Goal: Communication & Community: Answer question/provide support

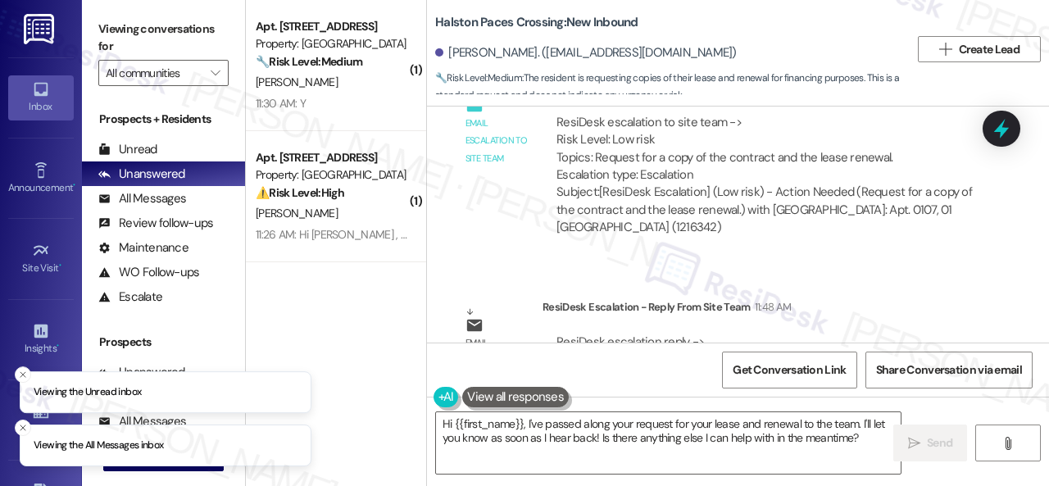
scroll to position [5, 0]
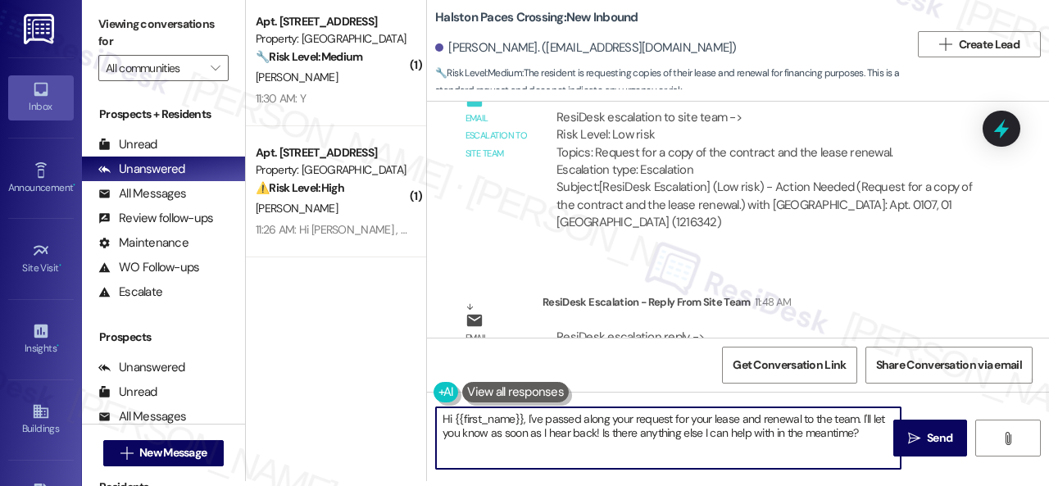
click at [871, 448] on div "Hi {{first_name}}, I've passed along your request for your lease and renewal to…" at bounding box center [668, 437] width 466 height 63
paste textarea "! The site team stated that you can access those documents through your residen…"
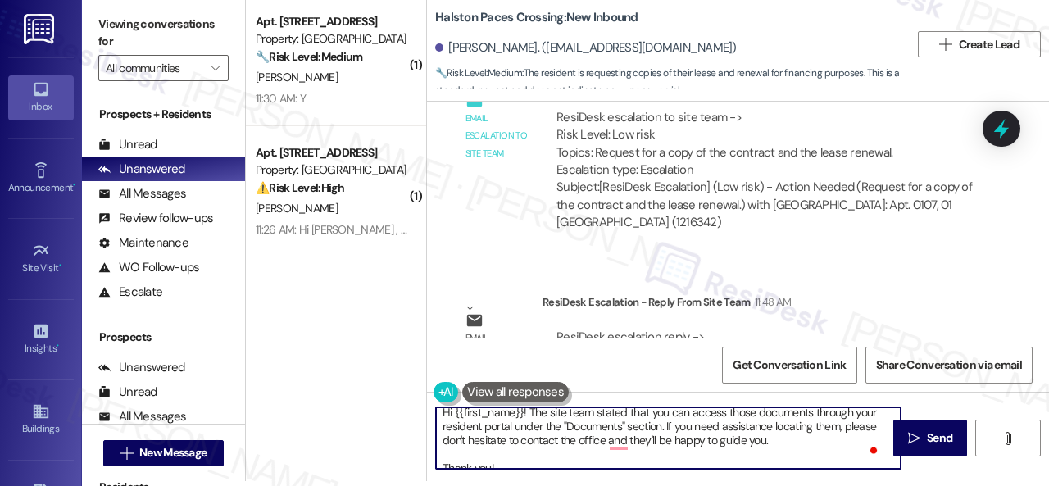
scroll to position [0, 0]
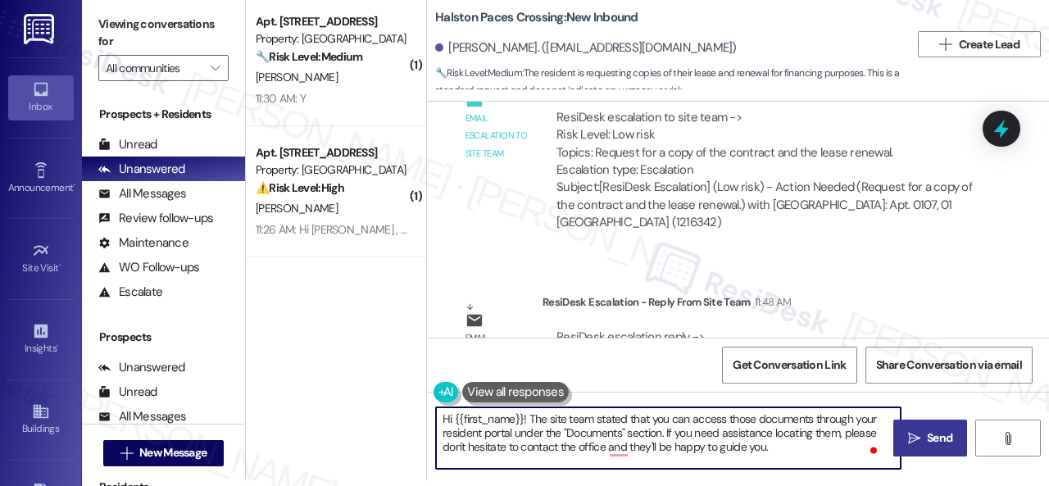
type textarea "Hi {{first_name}}! The site team stated that you can access those documents thr…"
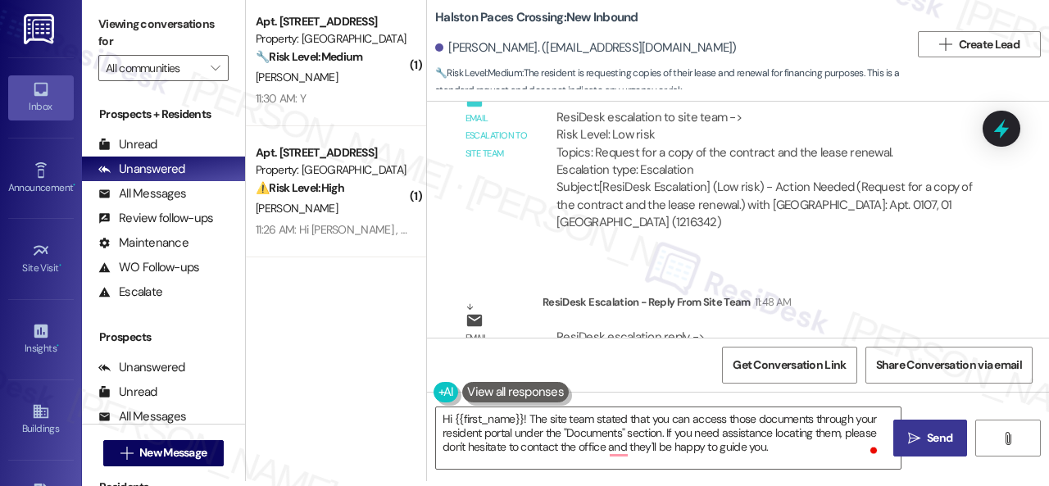
click at [914, 433] on span " Send" at bounding box center [930, 437] width 52 height 17
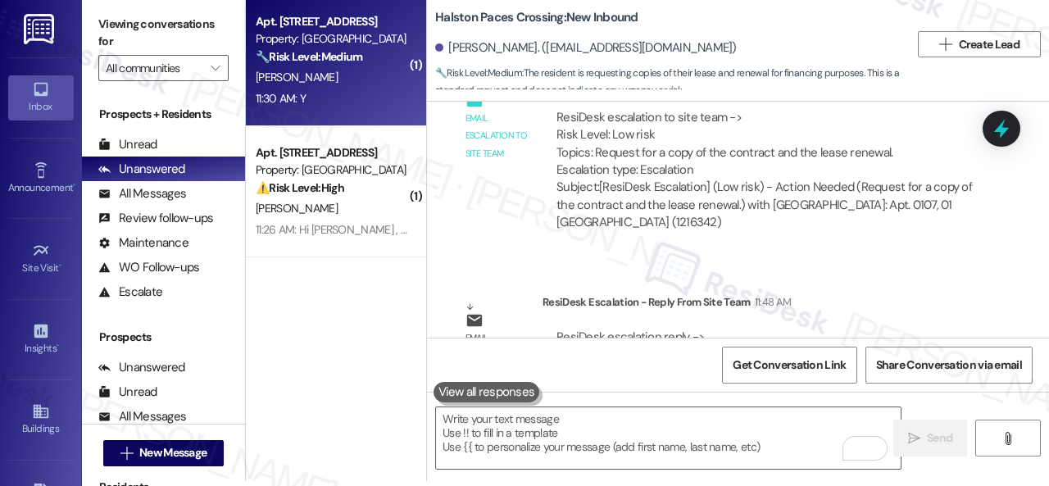
click at [321, 96] on div "11:30 AM: Y 11:30 AM: Y" at bounding box center [331, 98] width 155 height 20
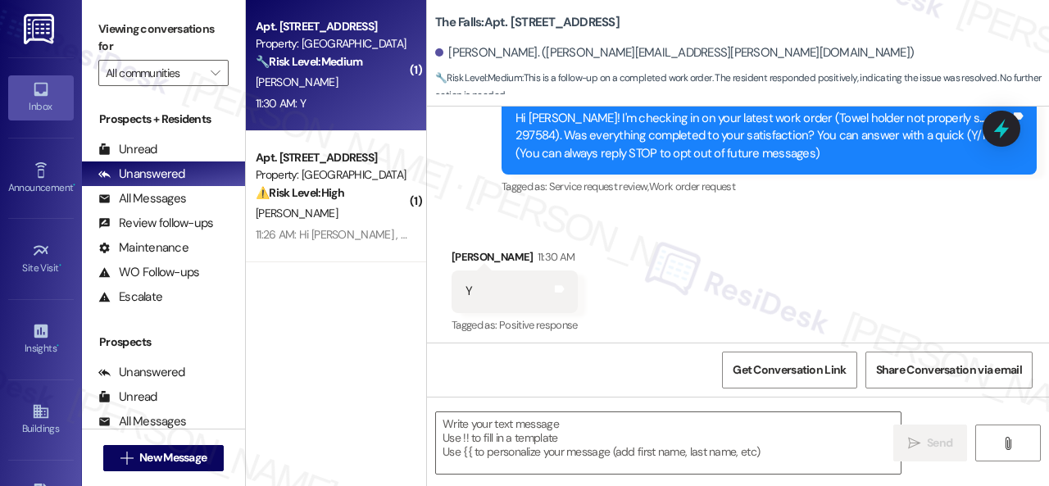
type textarea "Fetching suggested responses. Please feel free to read through the conversation…"
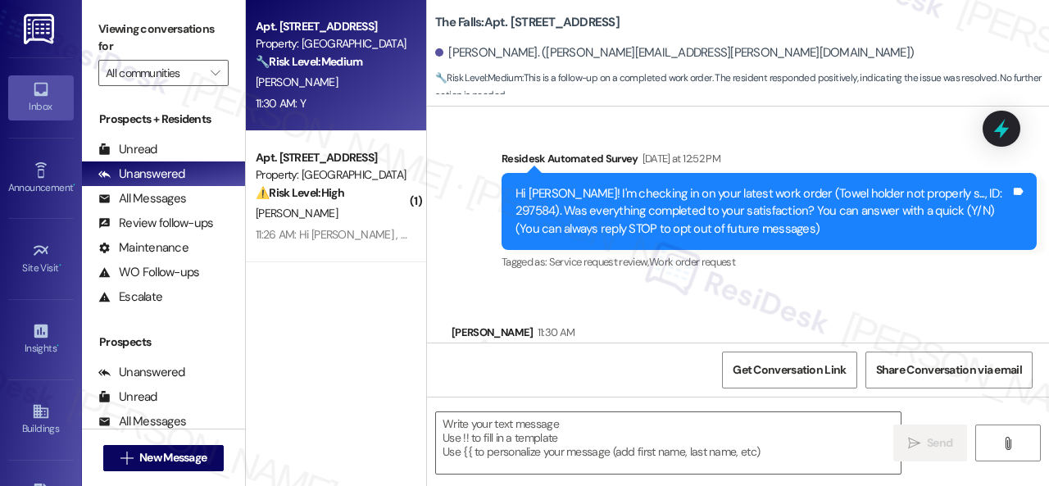
scroll to position [186, 0]
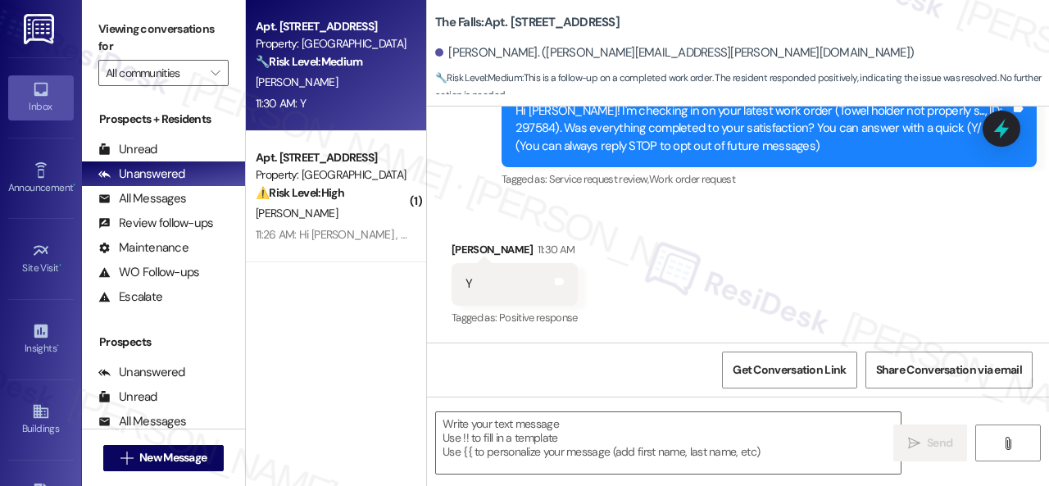
click at [483, 217] on div "Received via SMS Miranda Lenahan 11:30 AM Y Tags and notes Tagged as: Positive …" at bounding box center [738, 273] width 622 height 138
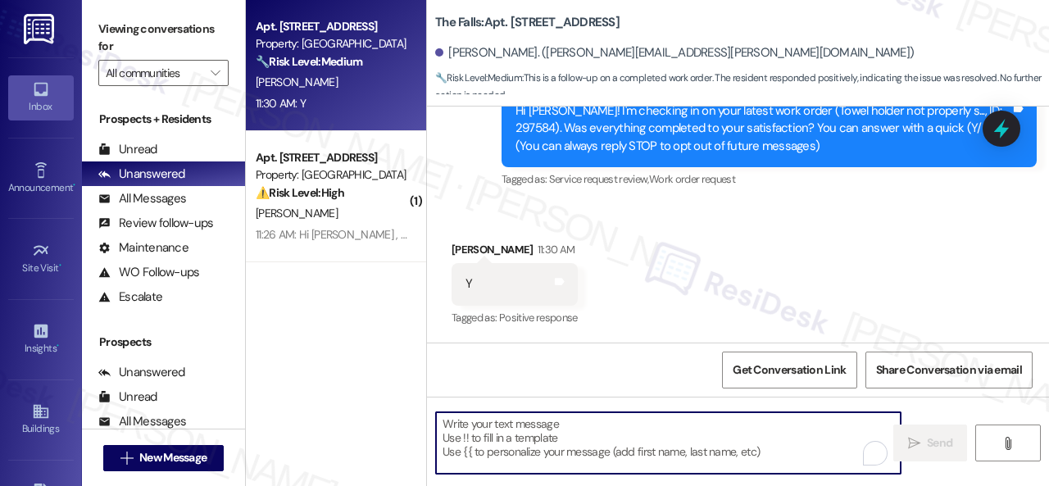
paste textarea "We’re happy to know everything’s all set! If your stay at {{property}} met your…"
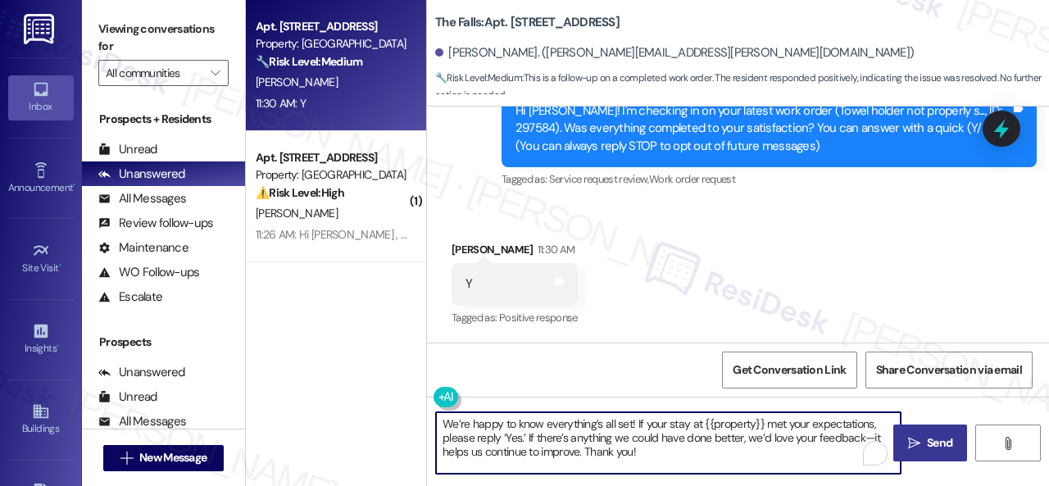
type textarea "We’re happy to know everything’s all set! If your stay at {{property}} met your…"
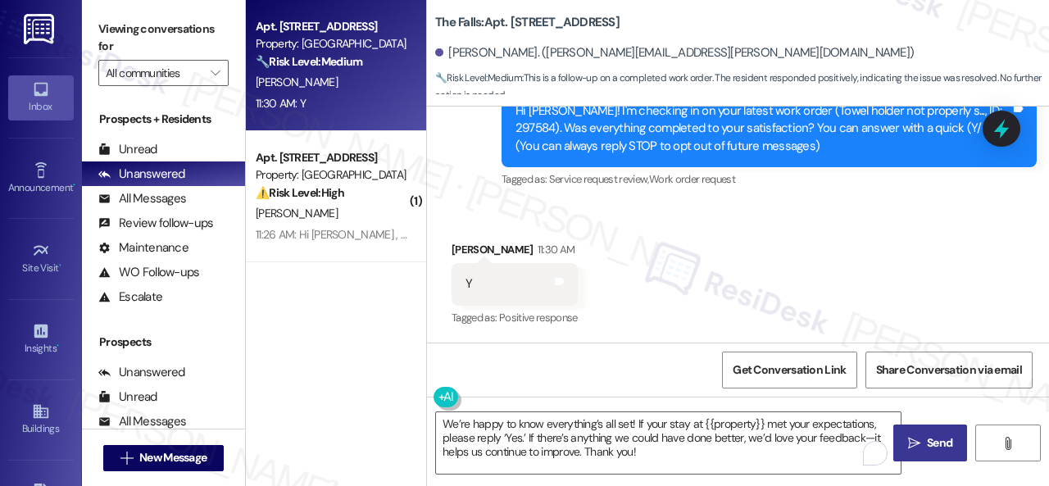
click at [908, 444] on icon "" at bounding box center [914, 443] width 12 height 13
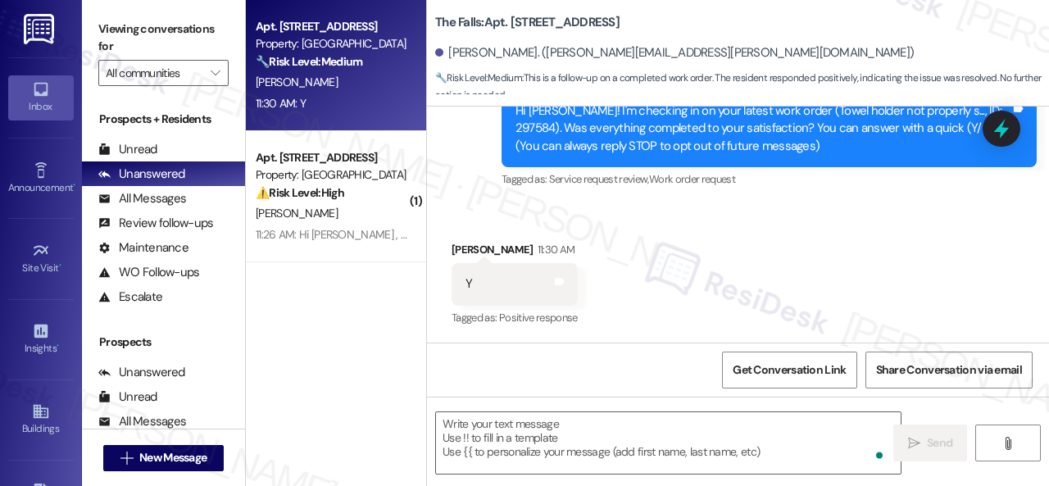
scroll to position [185, 0]
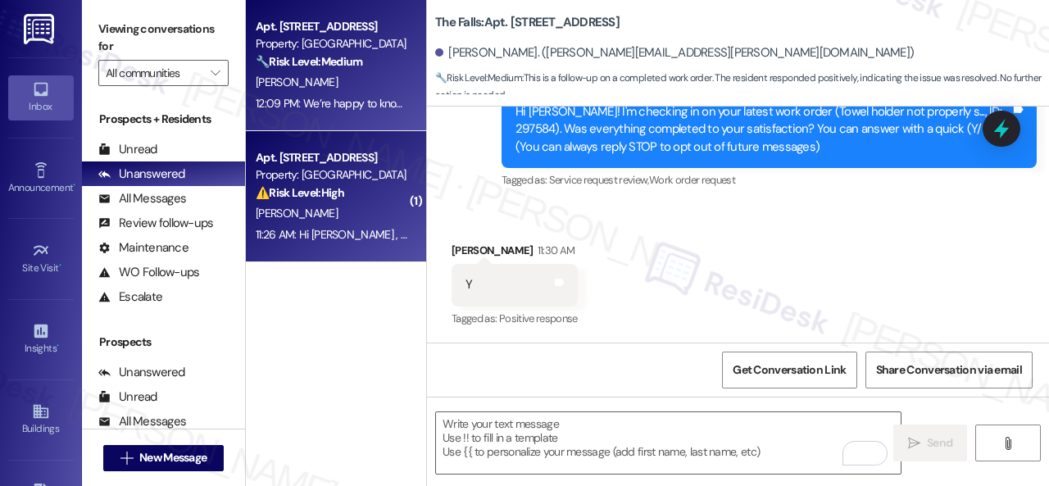
click at [376, 215] on div "R. Joseph" at bounding box center [331, 213] width 155 height 20
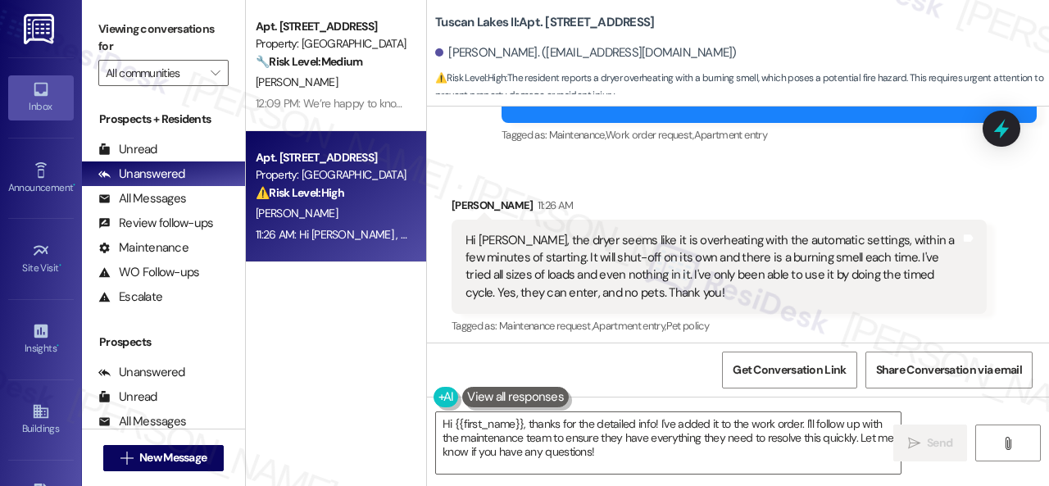
scroll to position [1946, 0]
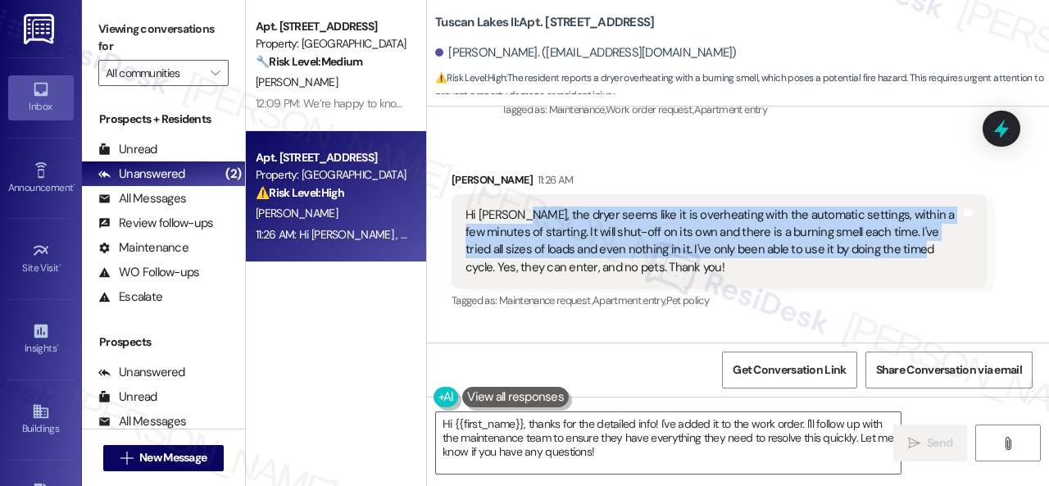
drag, startPoint x: 516, startPoint y: 235, endPoint x: 877, endPoint y: 269, distance: 362.0
click at [877, 269] on div "Hi Sarah, the dryer seems like it is overheating with the automatic settings, w…" at bounding box center [712, 241] width 495 height 70
copy div "he dryer seems like it is overheating with the automatic settings, within a few…"
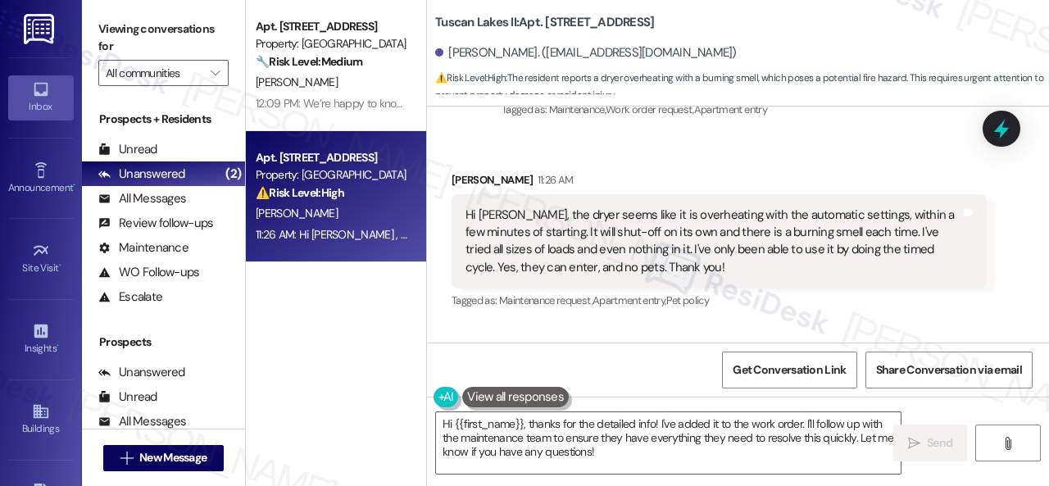
click at [884, 174] on div "Received via SMS Rochelle Joseph 11:26 AM Hi Sarah, the dryer seems like it is …" at bounding box center [738, 229] width 622 height 191
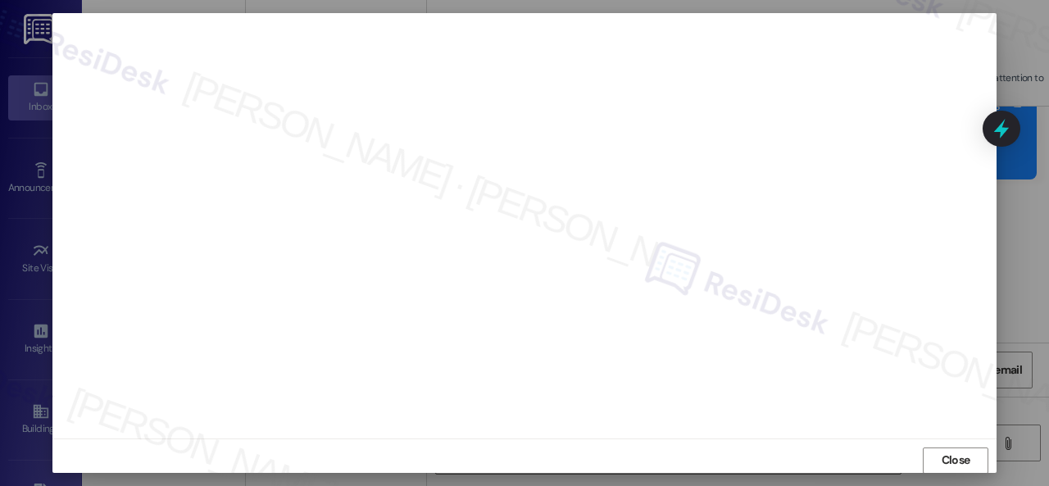
scroll to position [20, 0]
click at [942, 448] on span "Close" at bounding box center [955, 451] width 29 height 17
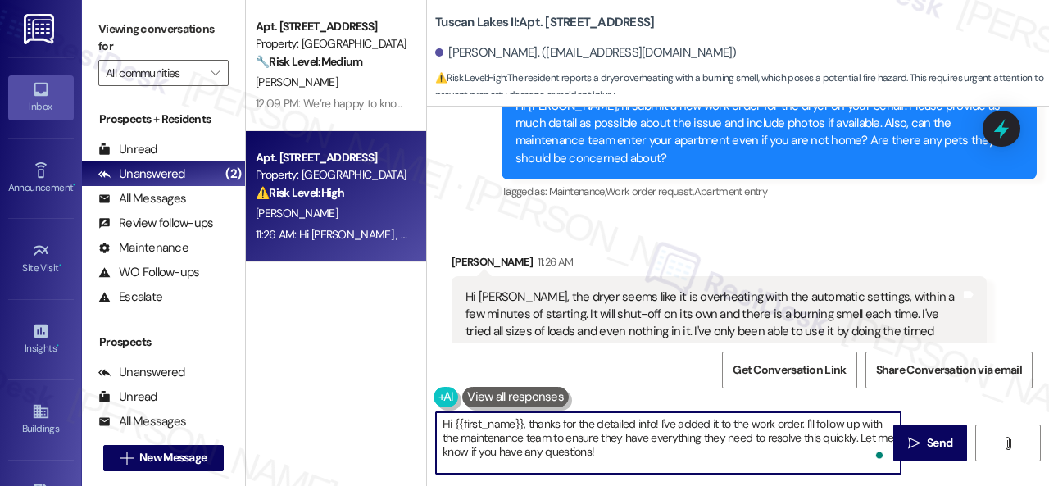
drag, startPoint x: 803, startPoint y: 427, endPoint x: 822, endPoint y: 456, distance: 35.0
click at [822, 456] on textarea "Hi {{first_name}}, thanks for the detailed info! I've added it to the work orde…" at bounding box center [668, 442] width 464 height 61
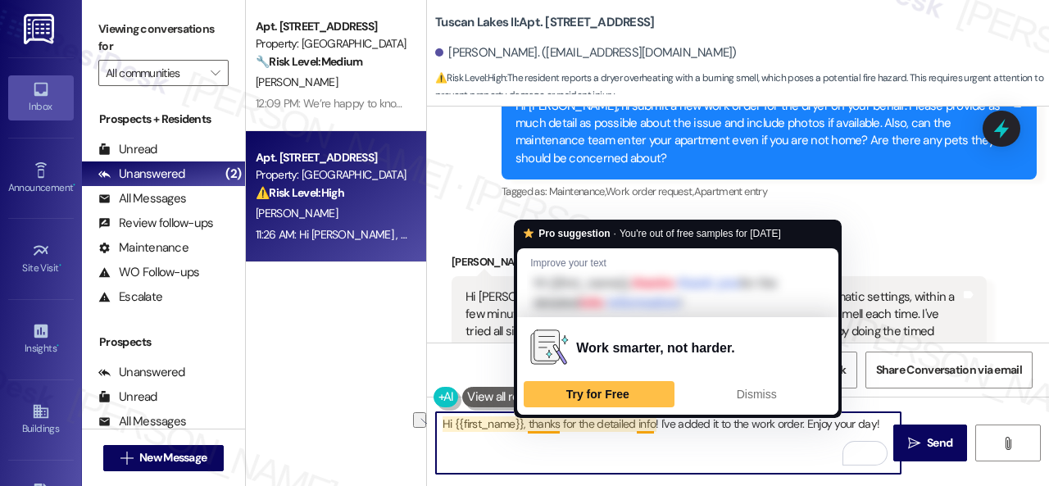
drag, startPoint x: 536, startPoint y: 424, endPoint x: 385, endPoint y: 439, distance: 151.5
click at [385, 439] on div "Apt. 257, 6565 W Foxridge Dr Property: The Falls 🔧 Risk Level: Medium This is a…" at bounding box center [647, 243] width 803 height 486
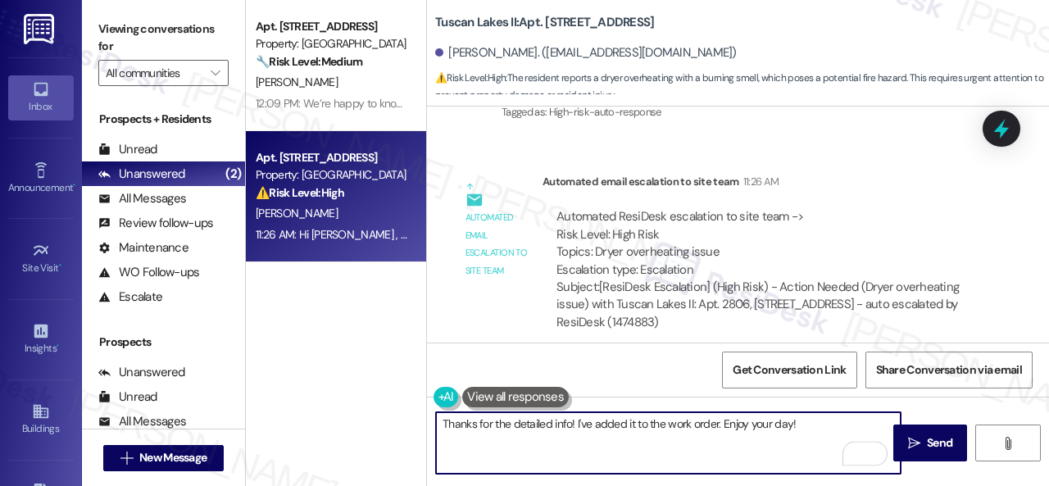
scroll to position [2340, 0]
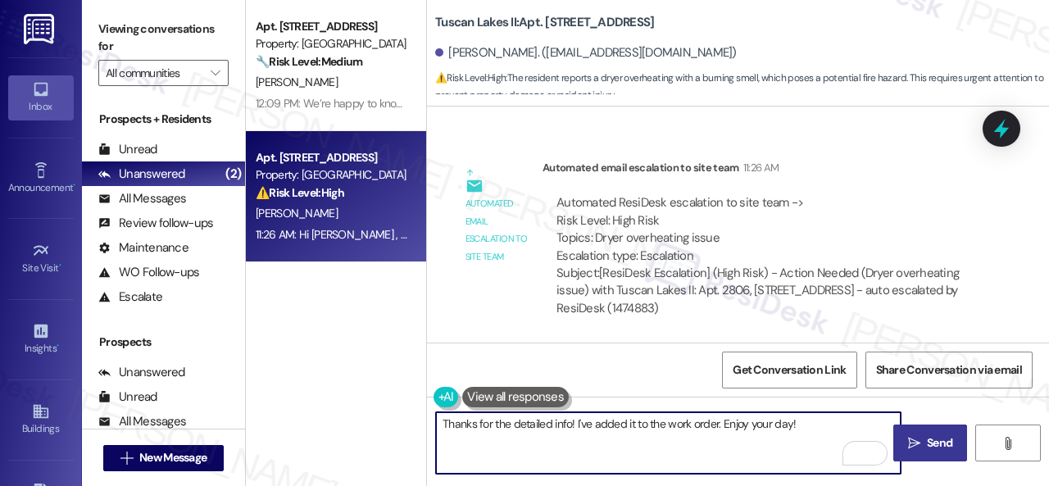
type textarea "Thanks for the detailed info! I've added it to the work order. Enjoy your day!"
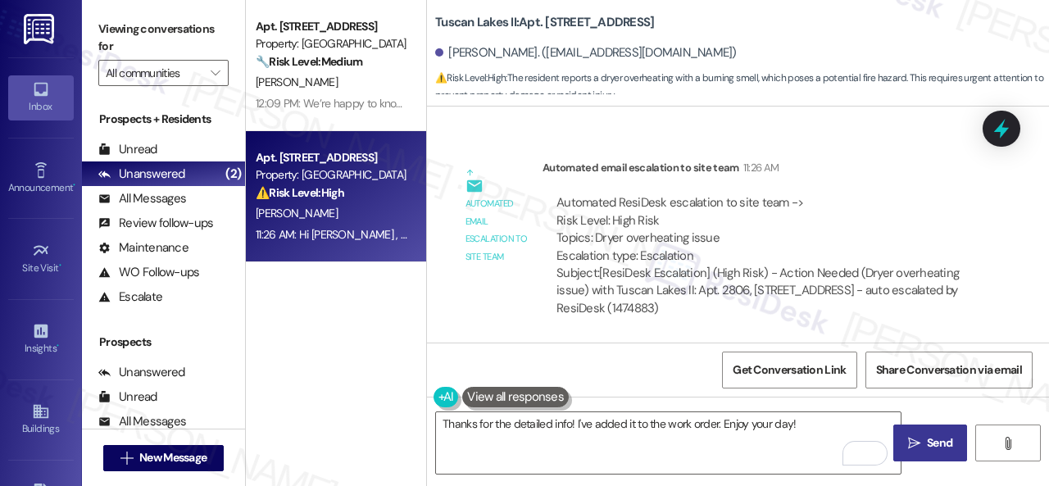
click at [926, 448] on span "Send" at bounding box center [938, 442] width 25 height 17
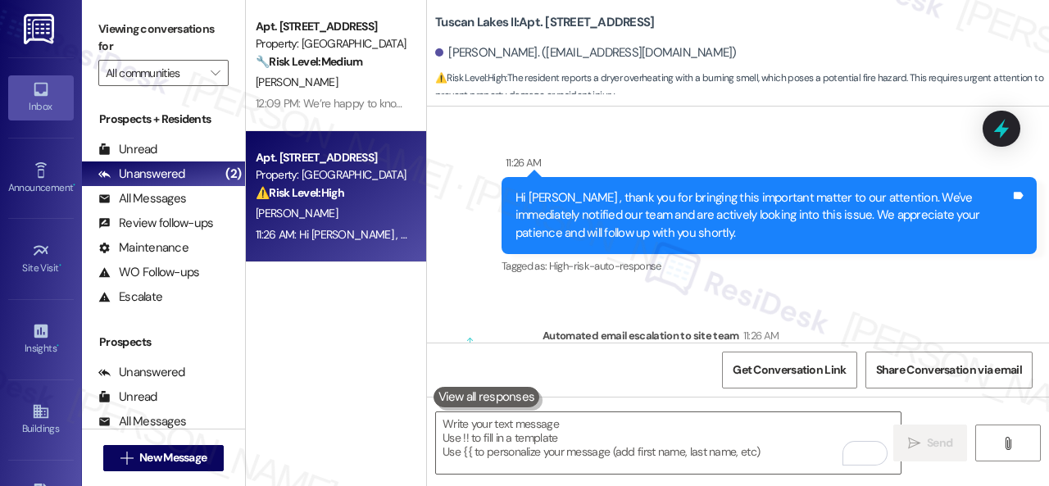
scroll to position [1946, 0]
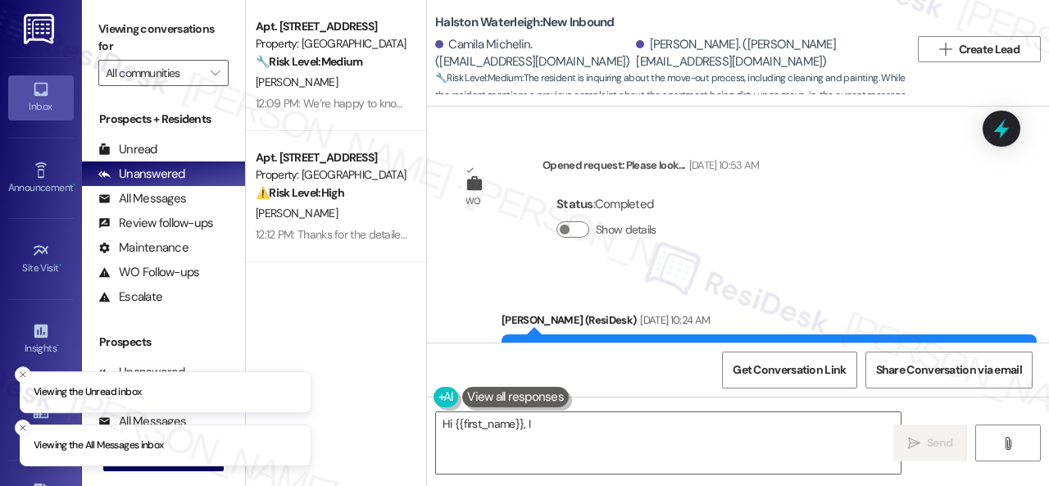
scroll to position [41605, 0]
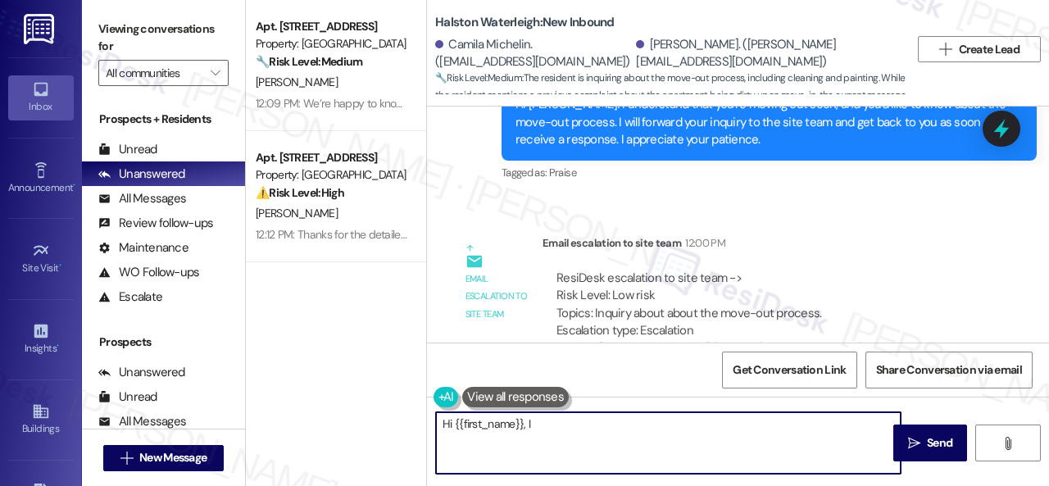
drag, startPoint x: 651, startPoint y: 458, endPoint x: 669, endPoint y: 463, distance: 18.7
click at [669, 463] on textarea "Hi {{first_name}}, I understand you're moving out and want to know the process.…" at bounding box center [668, 442] width 464 height 61
paste textarea "his was sent to the resident on 09/04/2025 in regard to move out procedure. "We…"
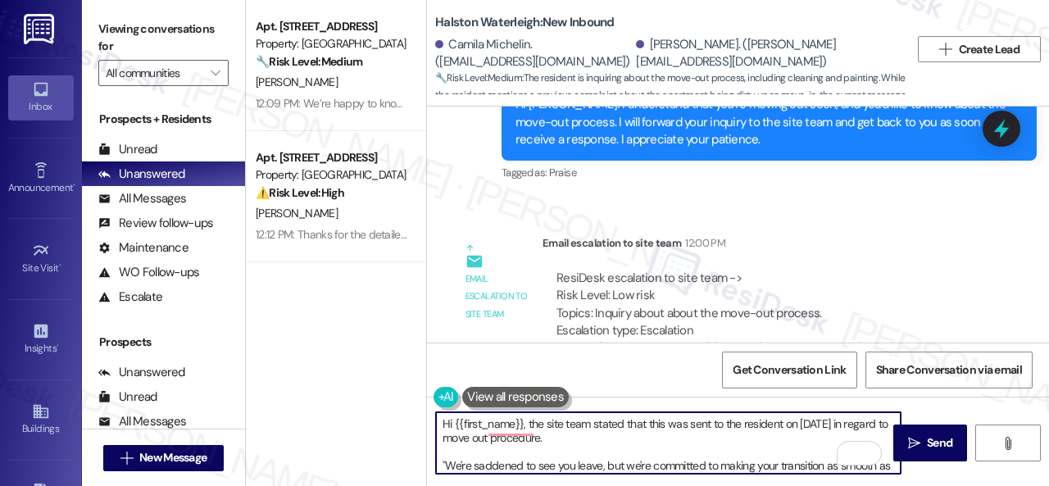
scroll to position [0, 0]
drag, startPoint x: 722, startPoint y: 422, endPoint x: 782, endPoint y: 414, distance: 60.3
click at [782, 414] on textarea "Hi {{first_name}}, the site team stated that this was sent to the resident on 0…" at bounding box center [668, 442] width 464 height 61
type textarea "Hi {{first_name}}, the site team stated that this was sent to you on 09/04/2025…"
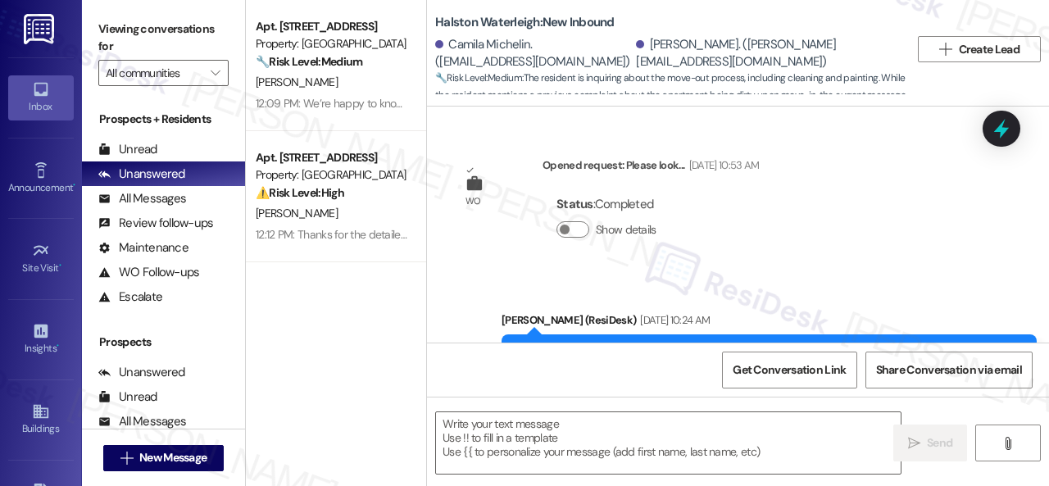
scroll to position [42043, 0]
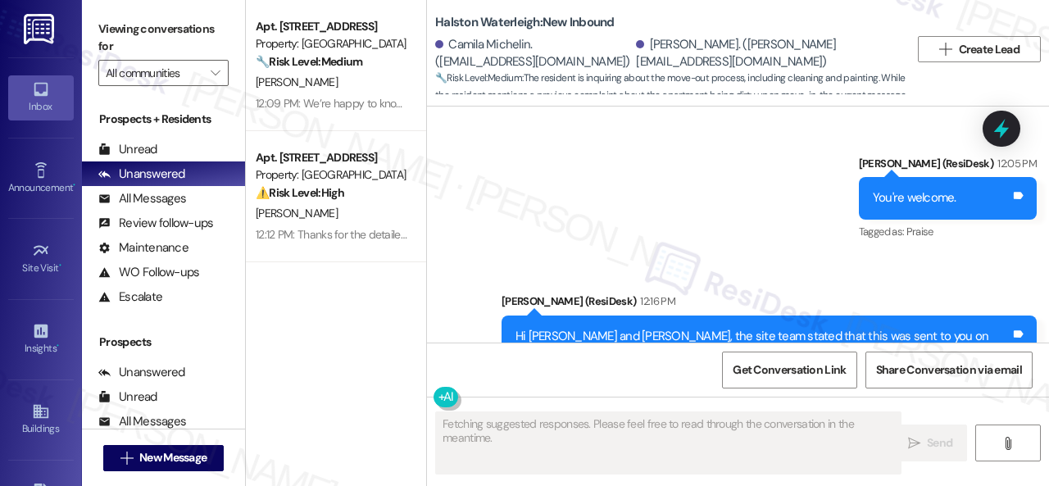
type textarea "Fetching suggested responses. Please feel free to read through the conversation…"
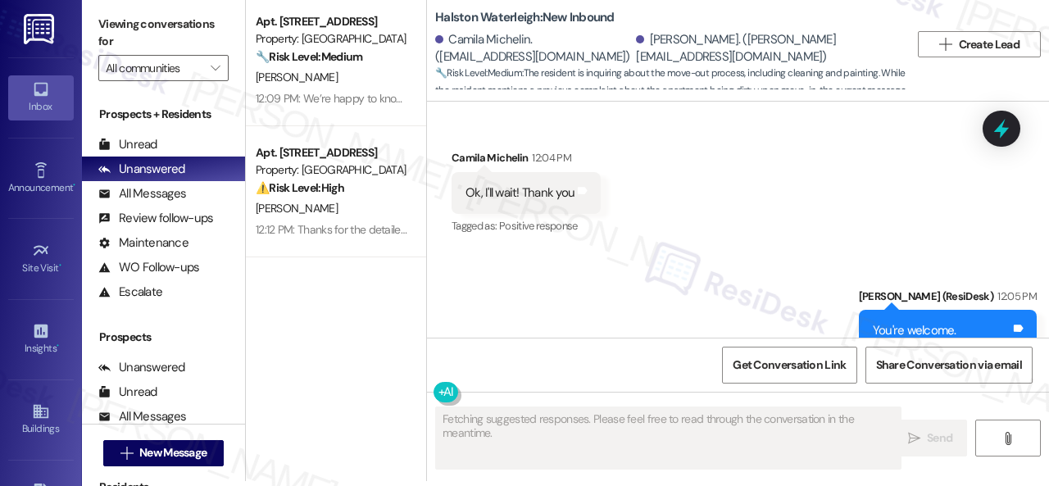
scroll to position [41879, 0]
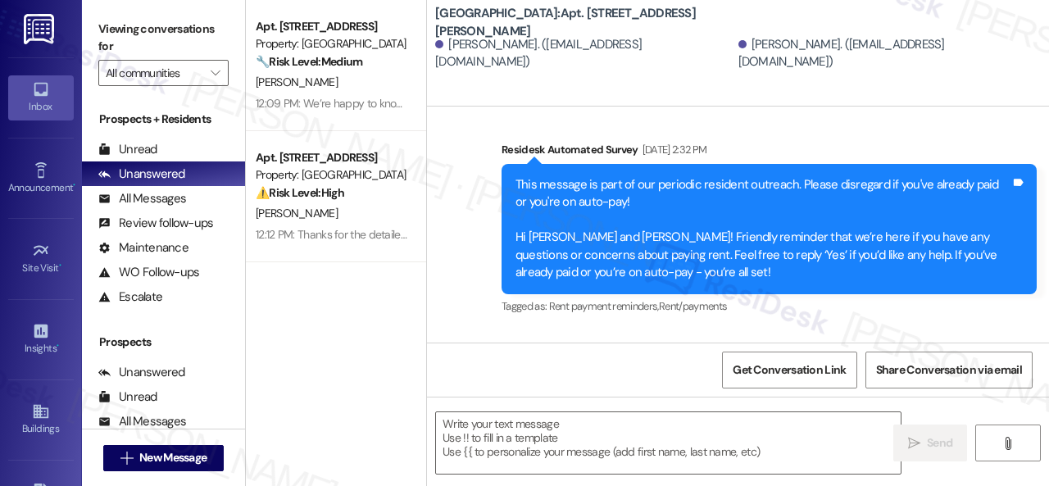
type textarea "Fetching suggested responses. Please feel free to read through the conversation…"
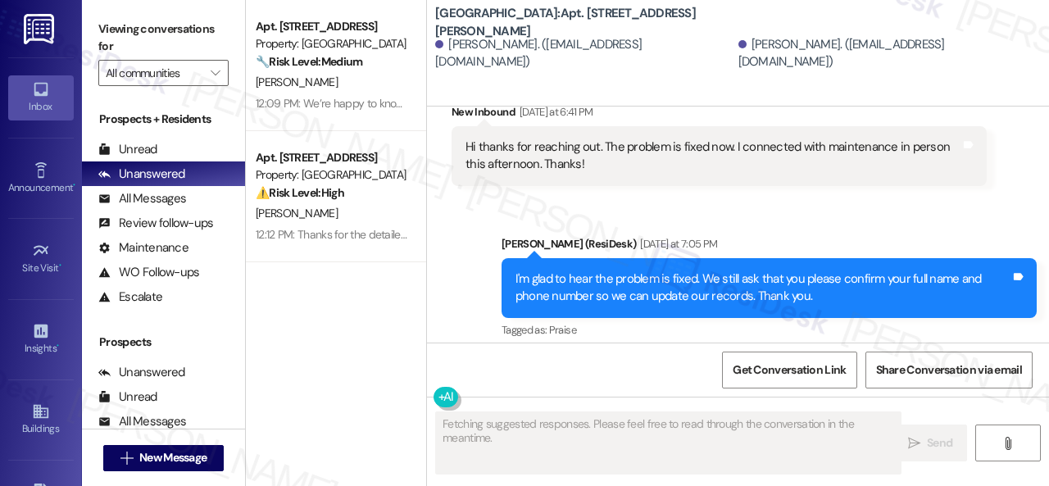
scroll to position [3147, 0]
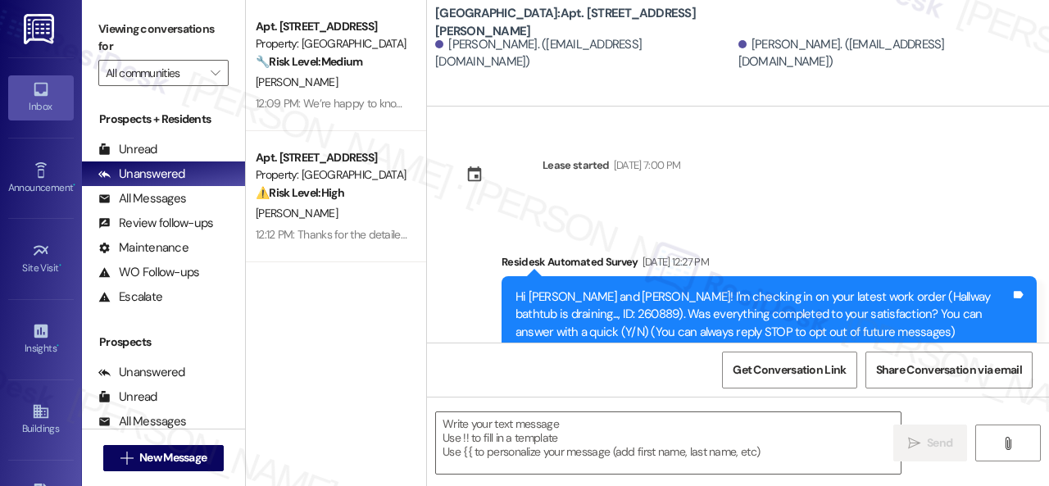
type textarea "Fetching suggested responses. Please feel free to read through the conversation…"
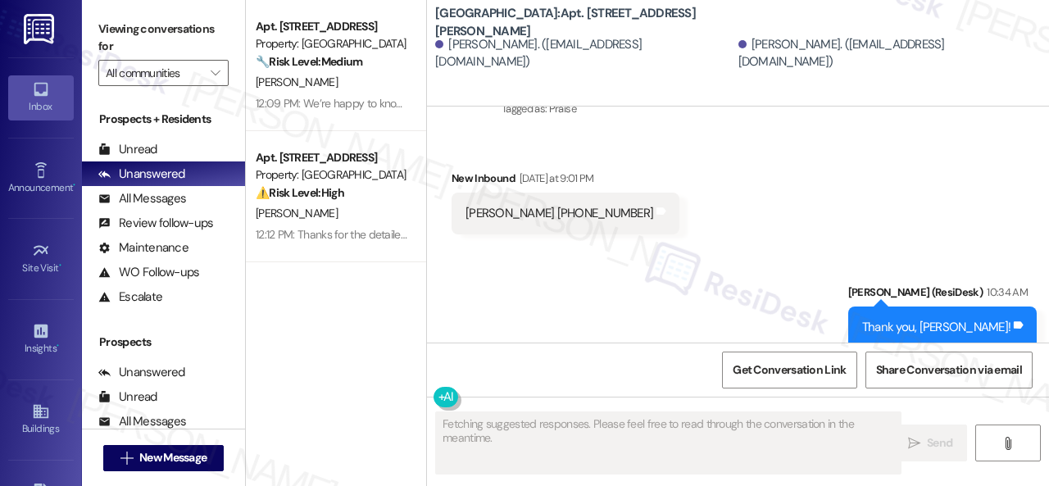
scroll to position [3286, 0]
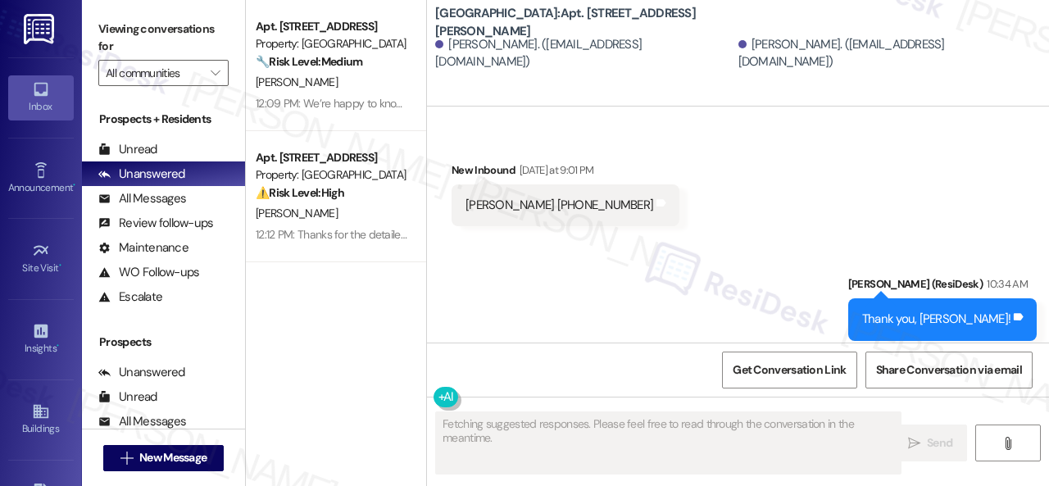
click at [516, 381] on div "Get Conversation Link Share Conversation via email" at bounding box center [738, 369] width 622 height 54
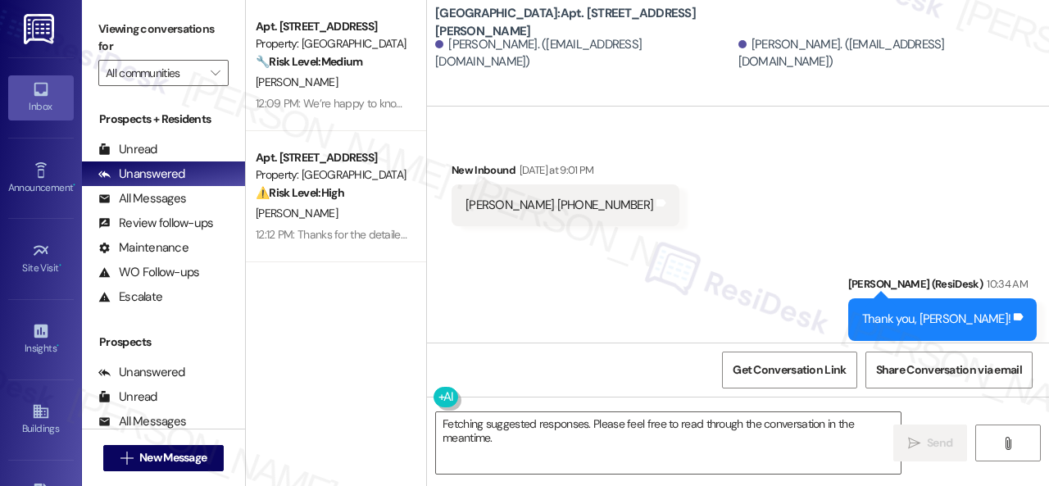
click at [516, 381] on div "Get Conversation Link Share Conversation via email" at bounding box center [738, 369] width 622 height 54
click at [516, 383] on div "Get Conversation Link Share Conversation via email" at bounding box center [738, 369] width 622 height 54
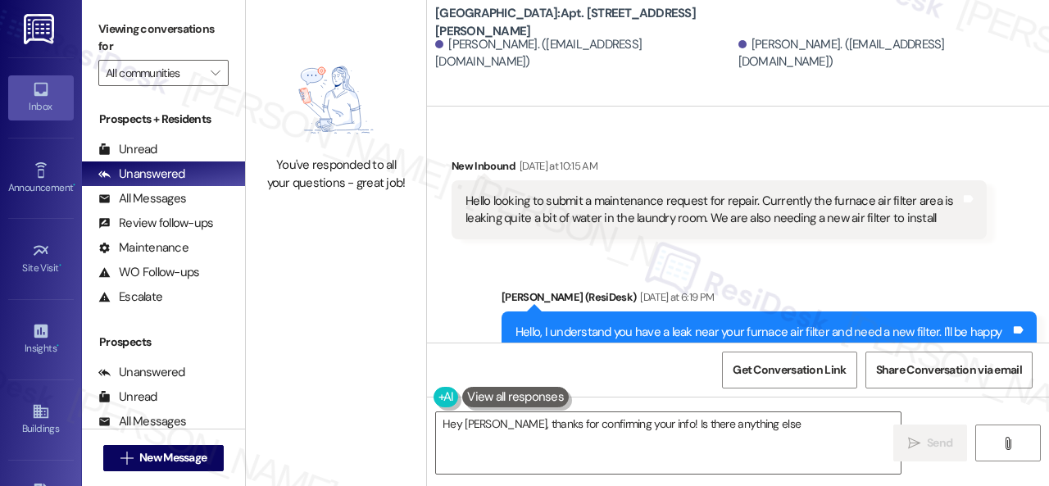
scroll to position [3147, 0]
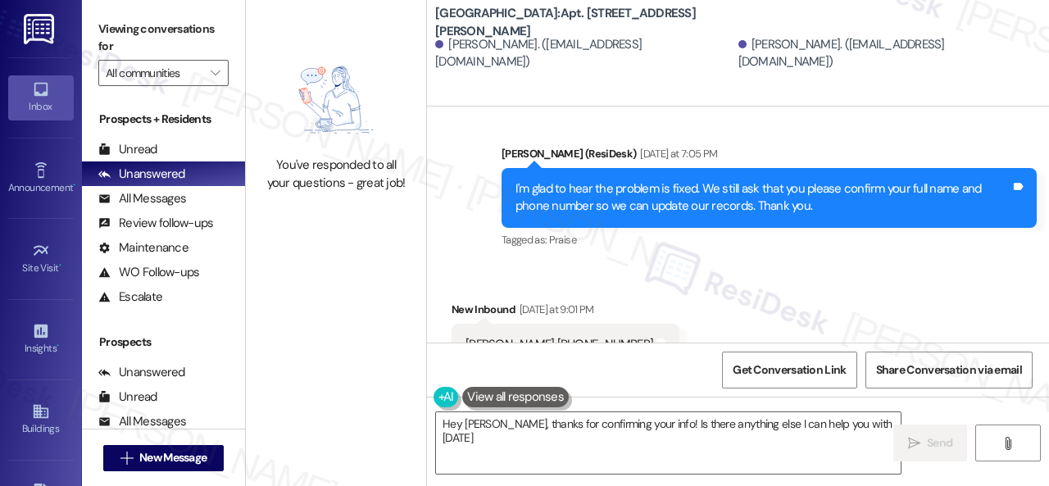
type textarea "Hey [PERSON_NAME], thanks for confirming your info! Is there anything else I ca…"
click at [769, 264] on div "Received via SMS New Inbound [DATE] at 9:01 PM [PERSON_NAME] [PHONE_NUMBER] Tag…" at bounding box center [738, 321] width 622 height 114
click at [897, 264] on div "Received via SMS New Inbound [DATE] at 9:01 PM [PERSON_NAME] [PHONE_NUMBER] Tag…" at bounding box center [738, 321] width 622 height 114
click at [636, 428] on textarea "Hey Taylor, thanks for confirming your info! Is there anything else I can help …" at bounding box center [668, 442] width 464 height 61
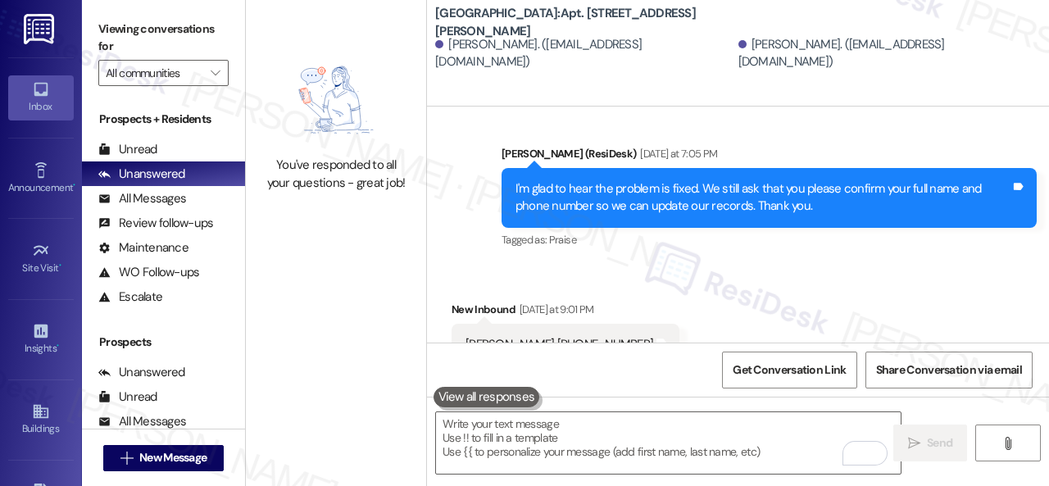
click at [613, 389] on div "Get Conversation Link Share Conversation via email" at bounding box center [738, 369] width 622 height 54
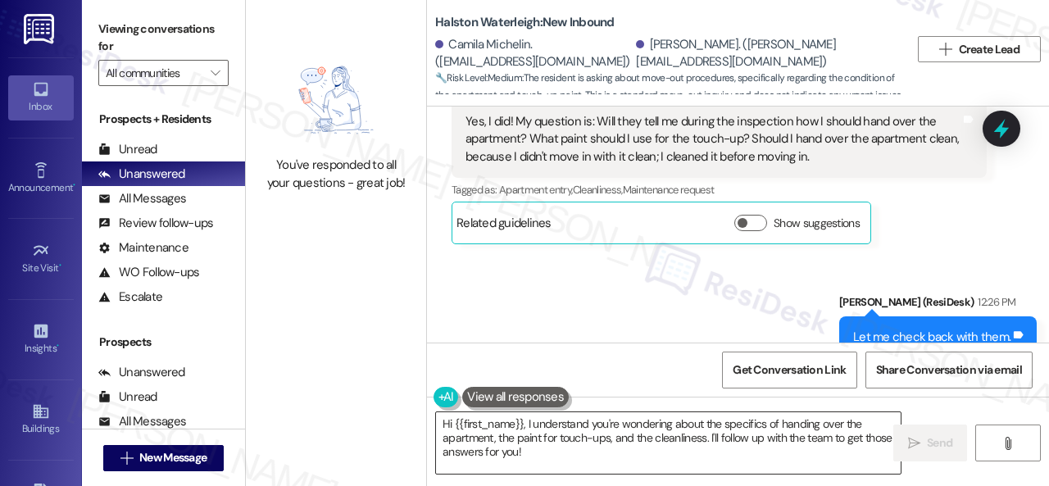
scroll to position [5, 0]
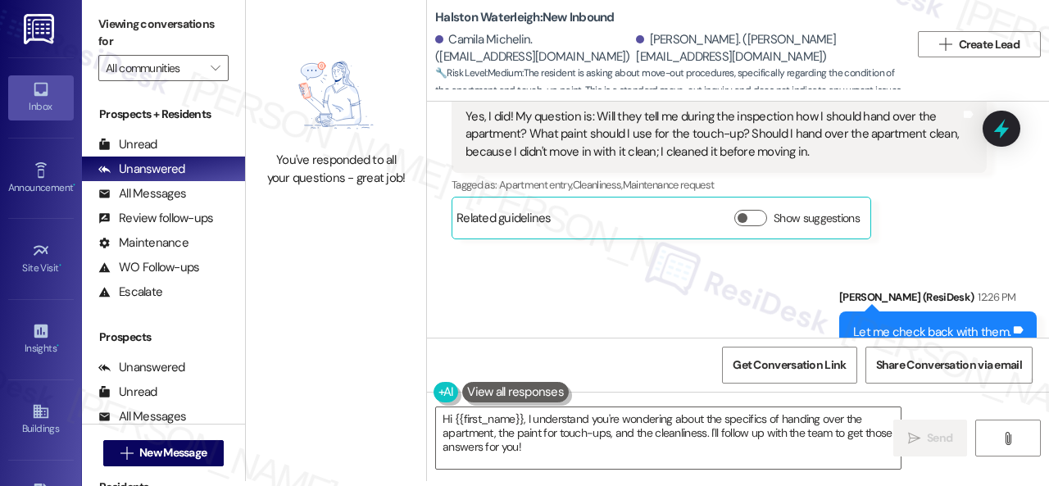
drag, startPoint x: 564, startPoint y: 448, endPoint x: 147, endPoint y: 342, distance: 429.3
click at [228, 355] on div "Viewing conversations for All communities  Prospects + Residents Unread (0) Un…" at bounding box center [565, 238] width 967 height 486
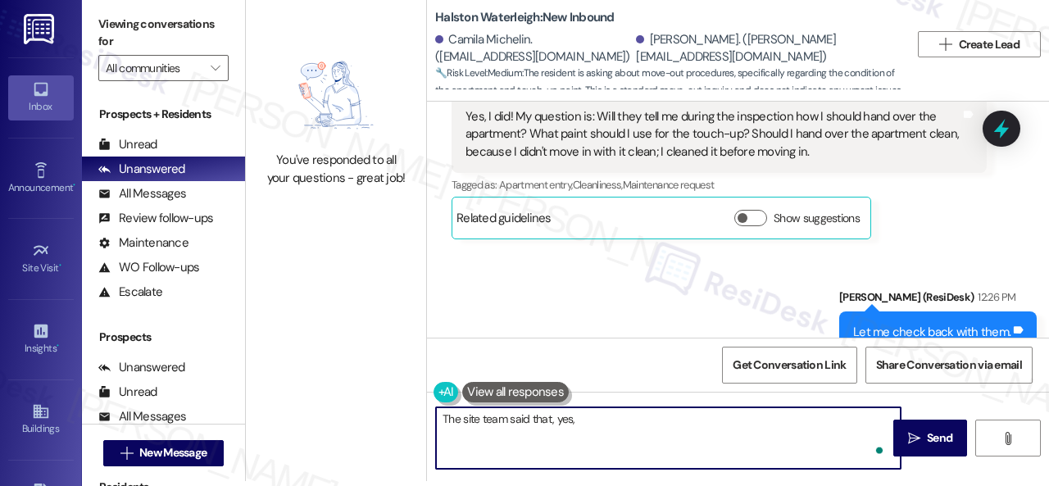
paste textarea "es, during their pre-move-out walk, our team will go over any items that should…"
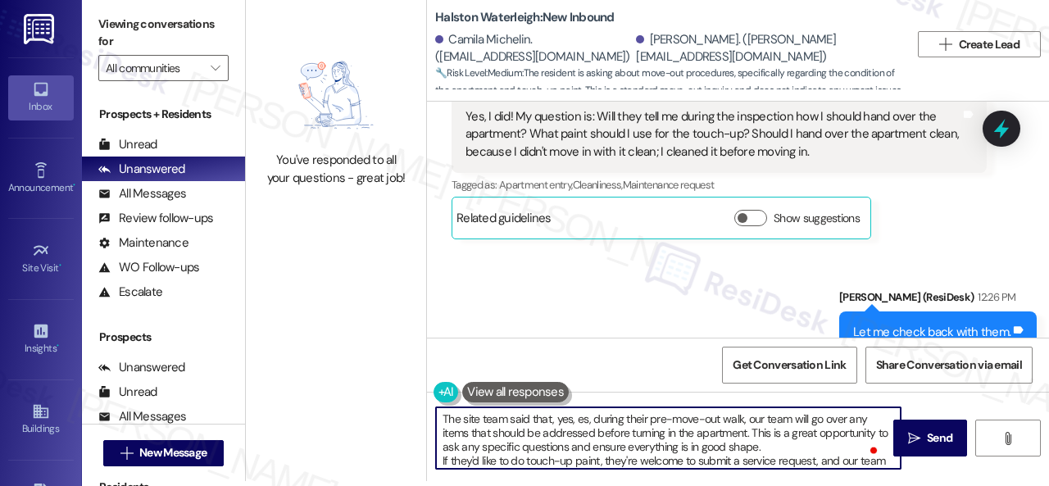
scroll to position [0, 0]
drag, startPoint x: 575, startPoint y: 419, endPoint x: 591, endPoint y: 421, distance: 16.5
click at [591, 421] on textarea "The site team said that, yes, es, during their pre-move-out walk, our team will…" at bounding box center [668, 437] width 464 height 61
click at [736, 420] on textarea "The site team said that, yes, during their pre-move-out walk, our team will go …" at bounding box center [668, 437] width 464 height 61
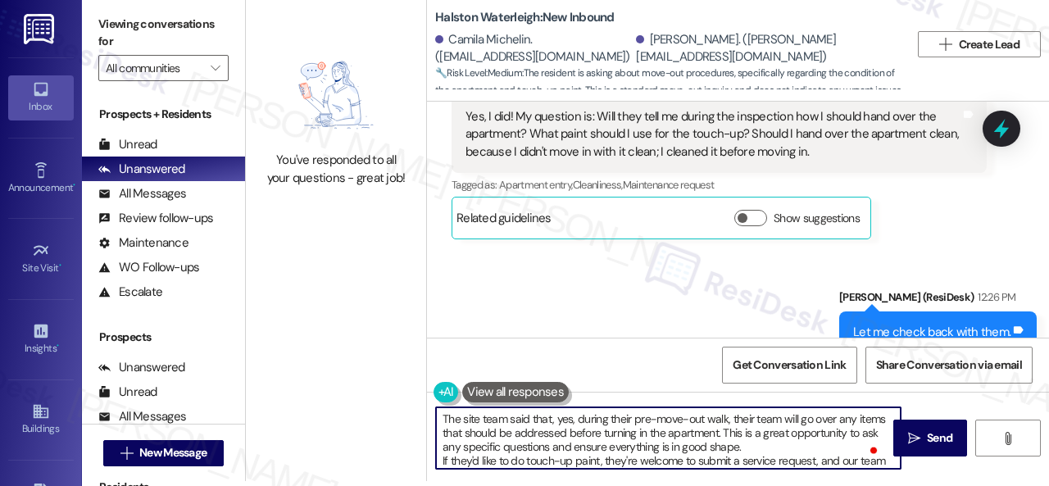
click at [755, 443] on textarea "The site team said that, yes, during their pre-move-out walk, their team will g…" at bounding box center [668, 437] width 464 height 61
click at [761, 448] on textarea "The site team said that, yes, during their pre-move-out walk, their team will g…" at bounding box center [668, 437] width 464 height 61
click at [822, 445] on textarea "The site team said that, yes, during their pre-move-out walk, their team will g…" at bounding box center [668, 437] width 464 height 61
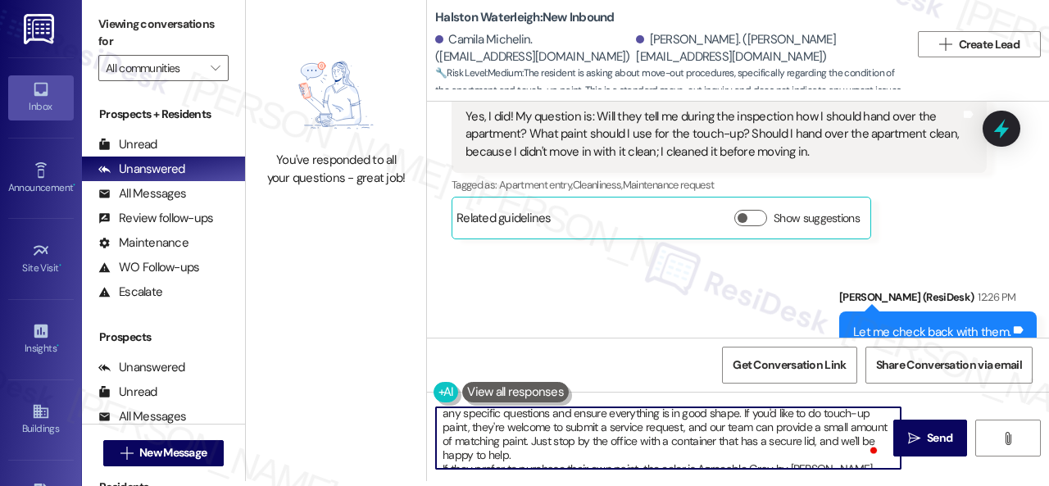
click at [478, 431] on textarea "The site team said that, yes, during their pre-move-out walk, their team will g…" at bounding box center [668, 437] width 464 height 61
click at [713, 425] on textarea "The site team said that, yes, during their pre-move-out walk, their team will g…" at bounding box center [668, 437] width 464 height 61
click at [445, 456] on textarea "The site team said that, yes, during their pre-move-out walk, their team will g…" at bounding box center [668, 437] width 464 height 61
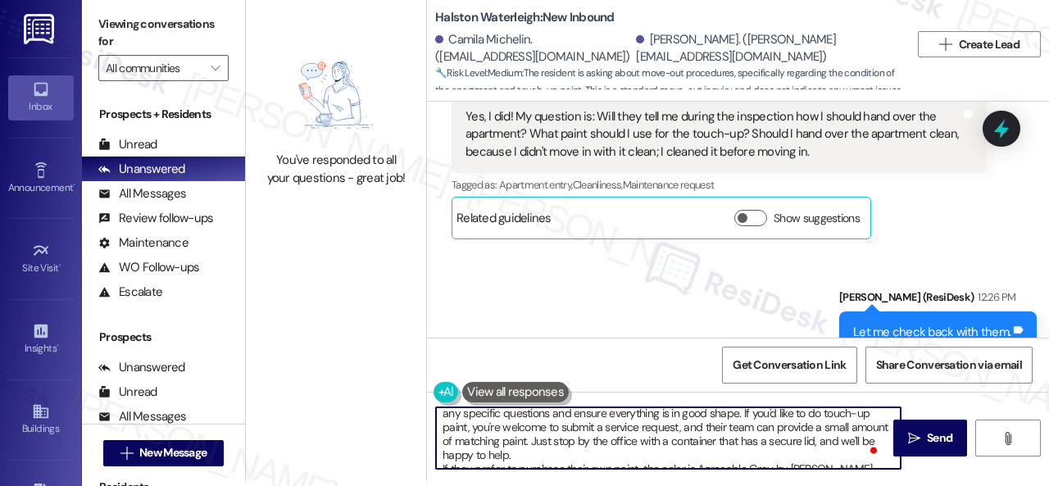
click at [445, 456] on textarea "The site team said that, yes, during their pre-move-out walk, their team will g…" at bounding box center [668, 437] width 464 height 61
click at [562, 428] on textarea "The site team said that, yes, during their pre-move-out walk, their team will g…" at bounding box center [668, 437] width 464 height 61
click at [582, 454] on textarea "The site team said that, yes, during their pre-move-out walk, their team will g…" at bounding box center [668, 437] width 464 height 61
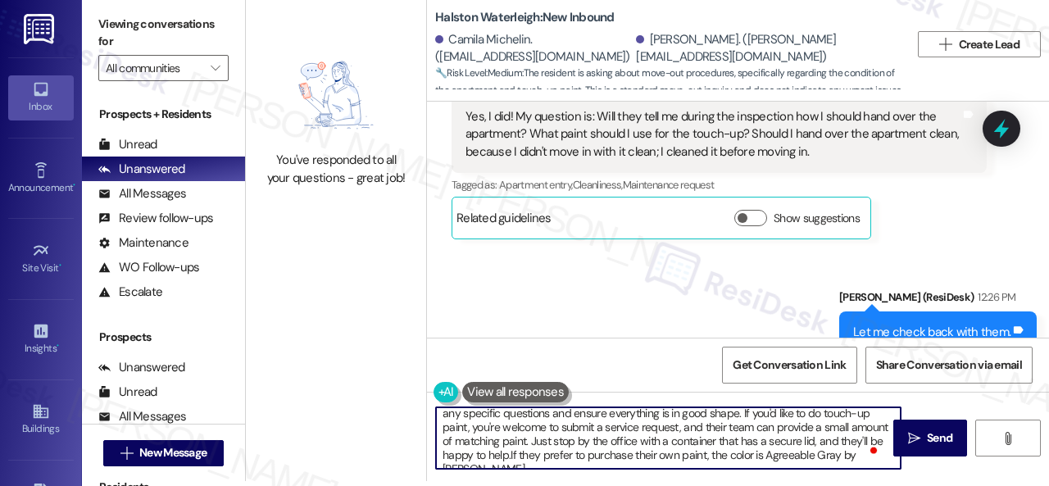
scroll to position [28, 0]
click at [568, 461] on textarea "The site team said that, yes, during their pre-move-out walk, their team will g…" at bounding box center [668, 437] width 464 height 61
click at [679, 462] on textarea "The site team said that, yes, during their pre-move-out walk, their team will g…" at bounding box center [668, 437] width 464 height 61
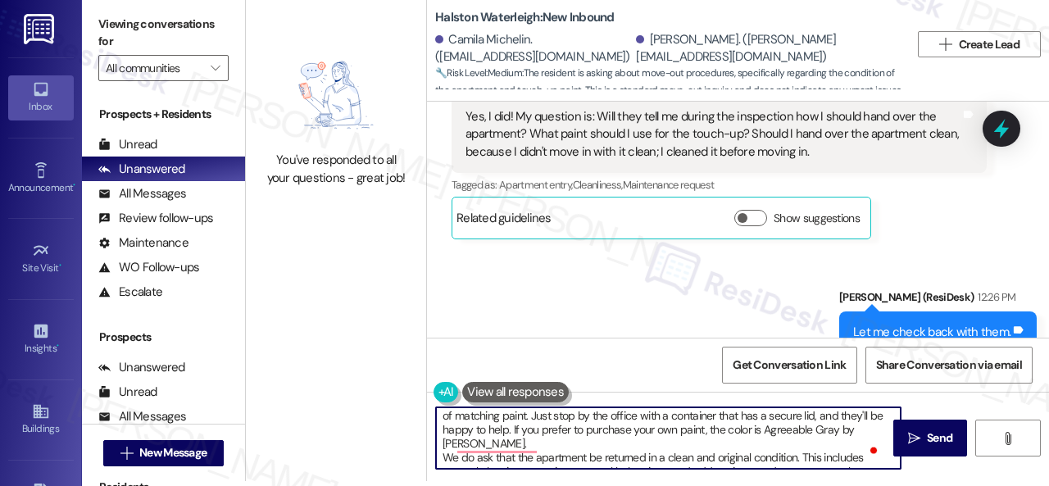
scroll to position [74, 0]
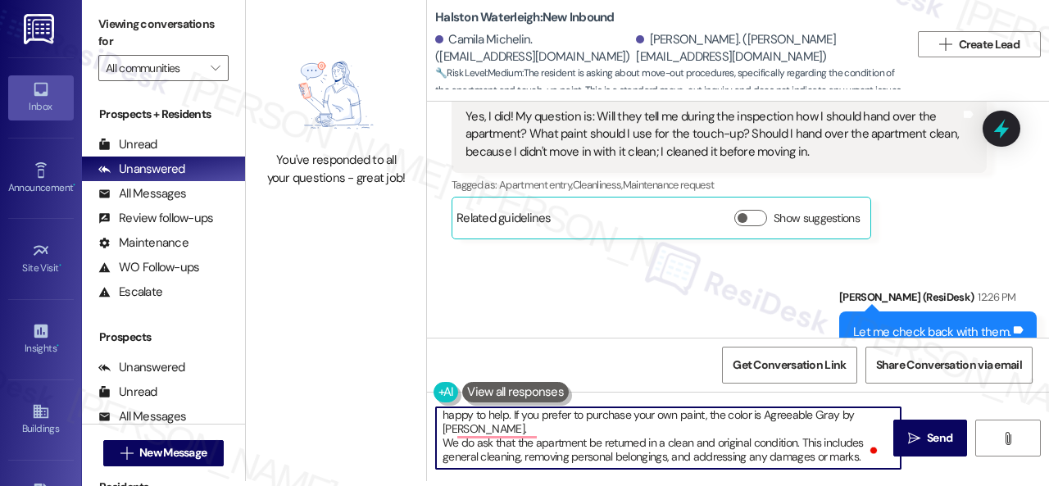
click at [572, 433] on textarea "The site team said that, yes, during their pre-move-out walk, their team will g…" at bounding box center [668, 437] width 464 height 61
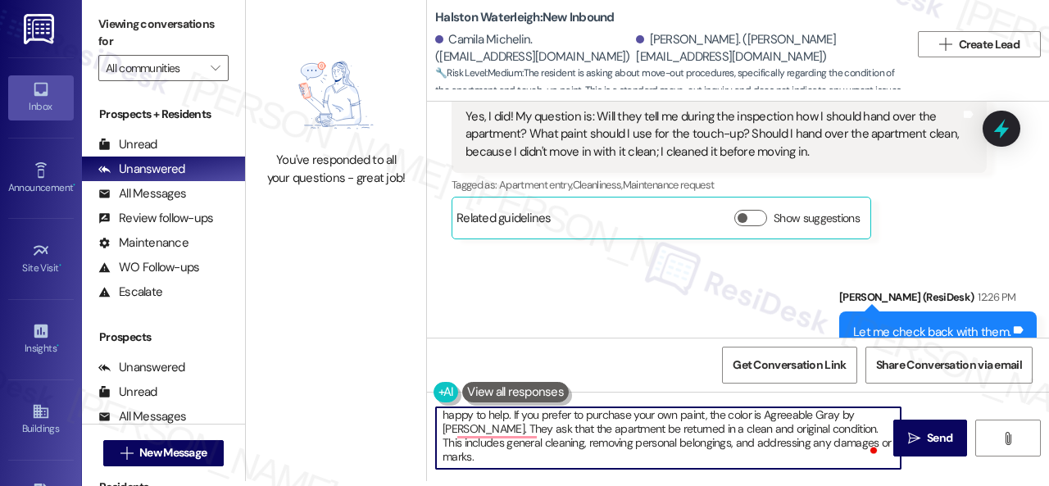
click at [555, 456] on textarea "The site team said that, yes, during their pre-move-out walk, their team will g…" at bounding box center [668, 437] width 464 height 61
click at [503, 423] on textarea "The site team said that, yes, during their pre-move-out walk, their team will g…" at bounding box center [668, 437] width 464 height 61
click at [552, 458] on textarea "The site team said that, yes, during their pre-move-out walk, their team will g…" at bounding box center [668, 437] width 464 height 61
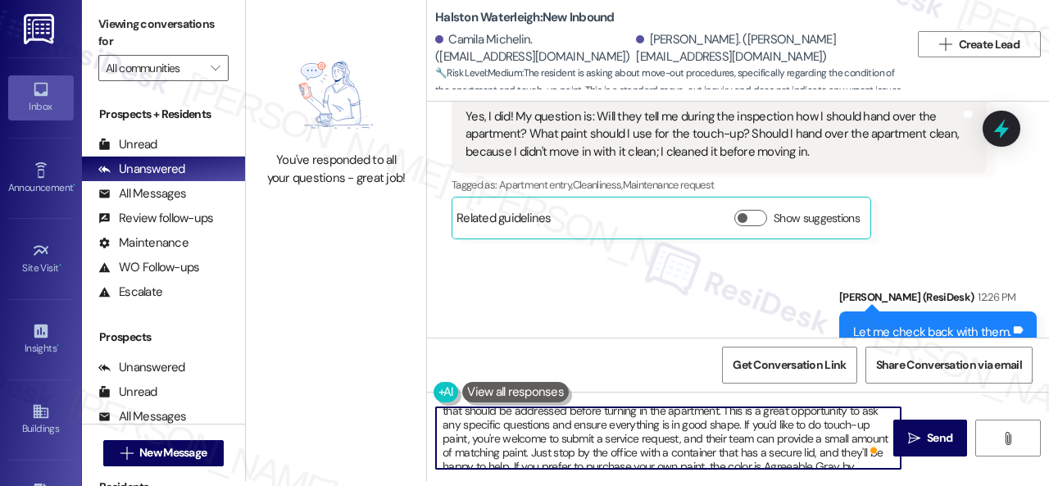
scroll to position [0, 0]
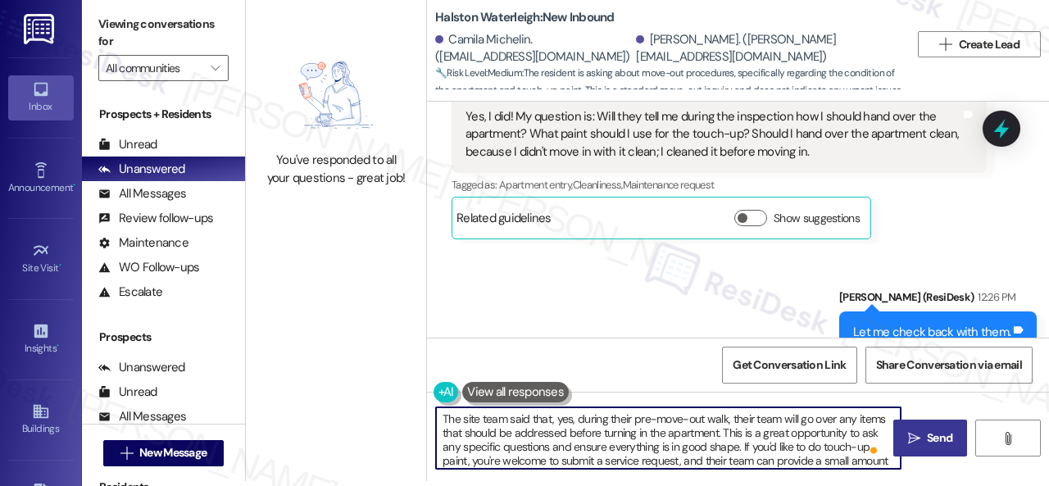
type textarea "The site team said that, yes, during their pre-move-out walk, their team will g…"
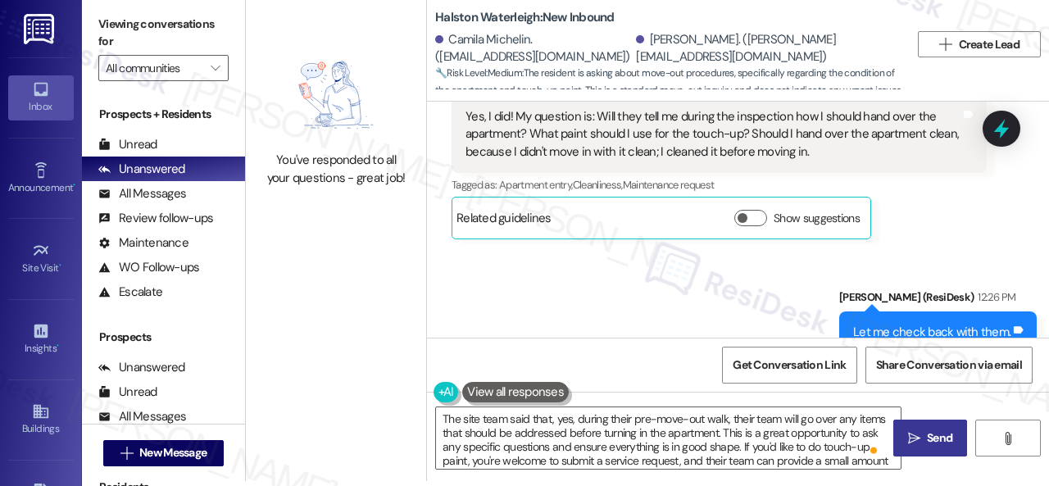
click at [911, 437] on icon "" at bounding box center [914, 438] width 12 height 13
